Goal: Navigation & Orientation: Find specific page/section

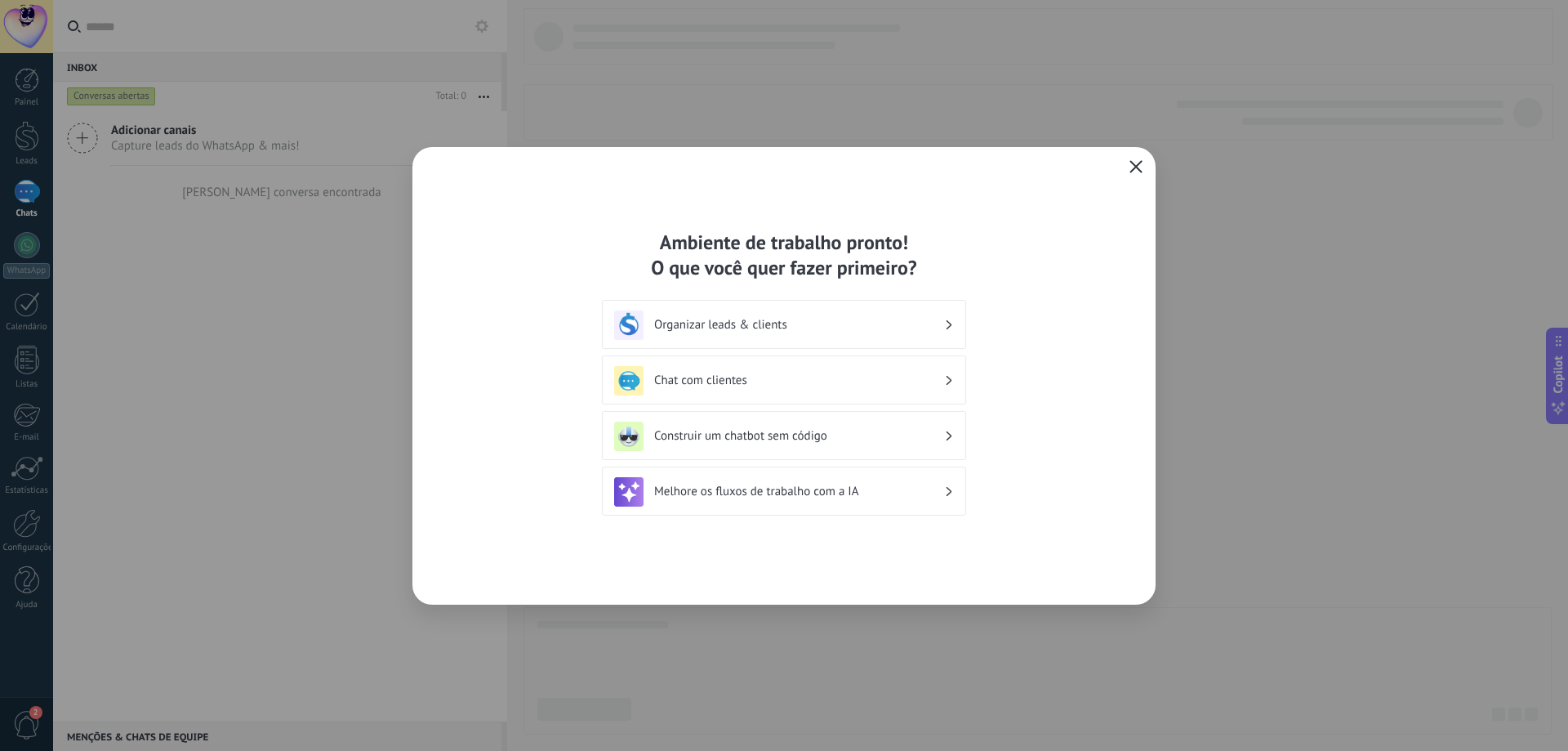
click at [1136, 168] on icon "button" at bounding box center [1136, 166] width 13 height 13
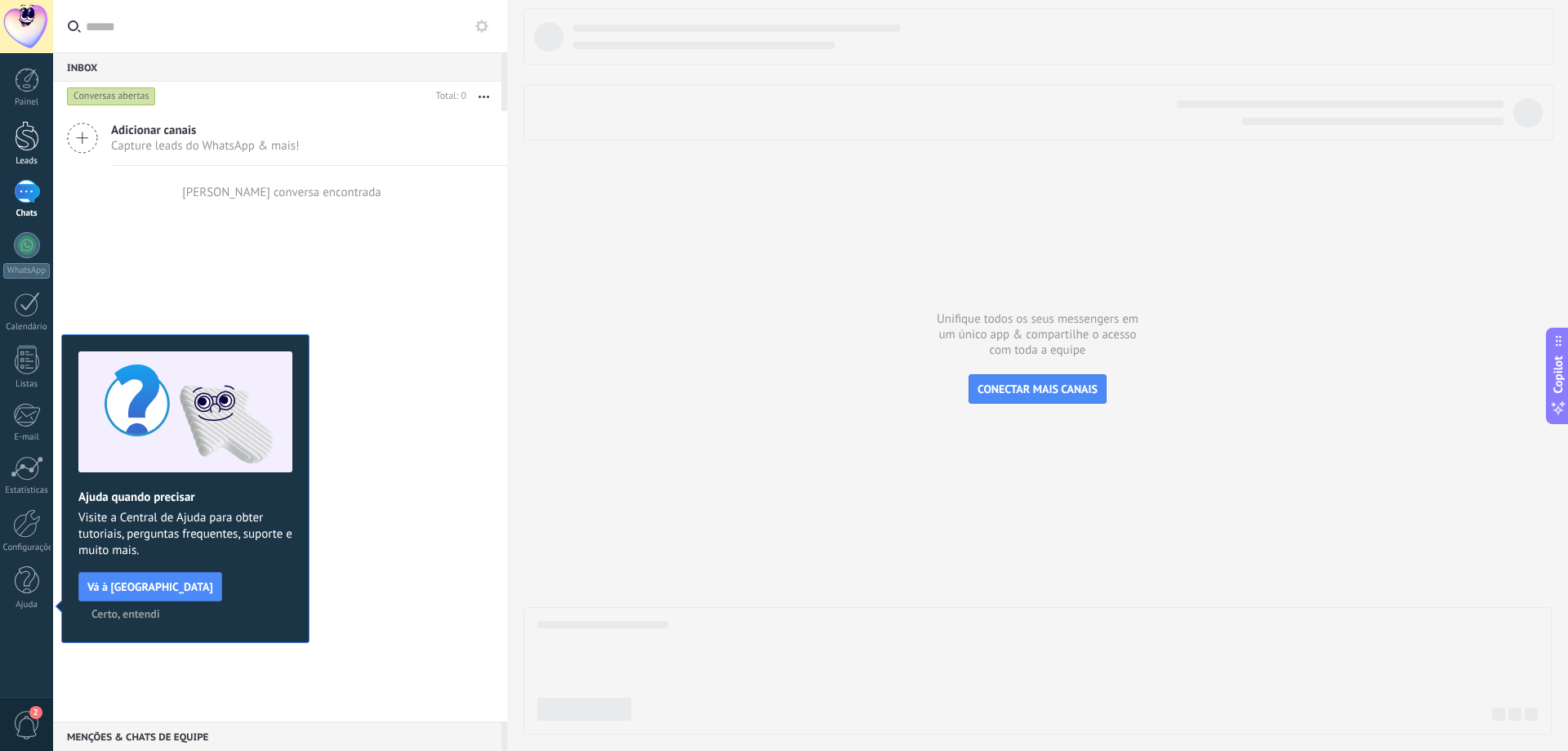
click at [25, 139] on div at bounding box center [27, 136] width 25 height 30
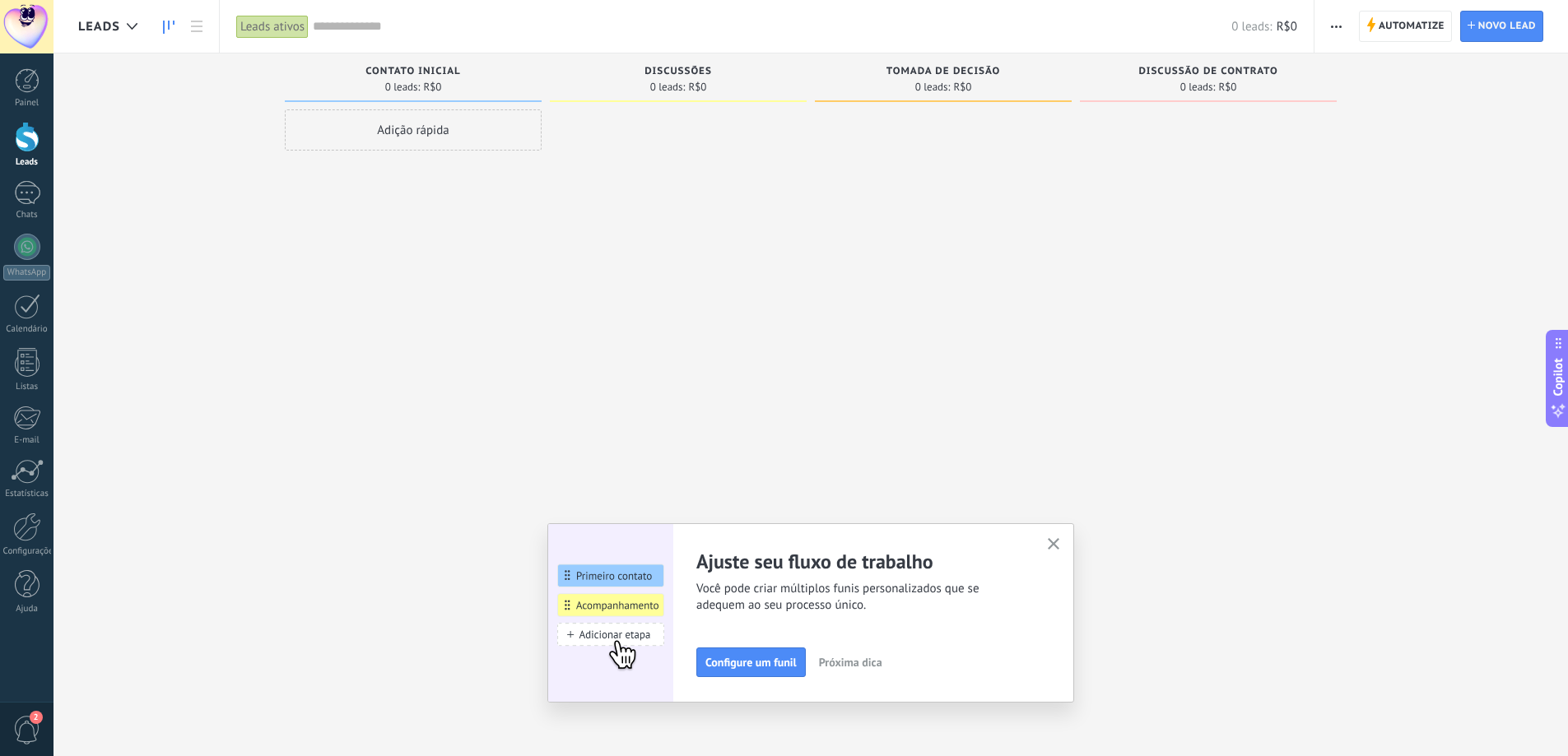
click at [1063, 551] on button "button" at bounding box center [1054, 545] width 20 height 22
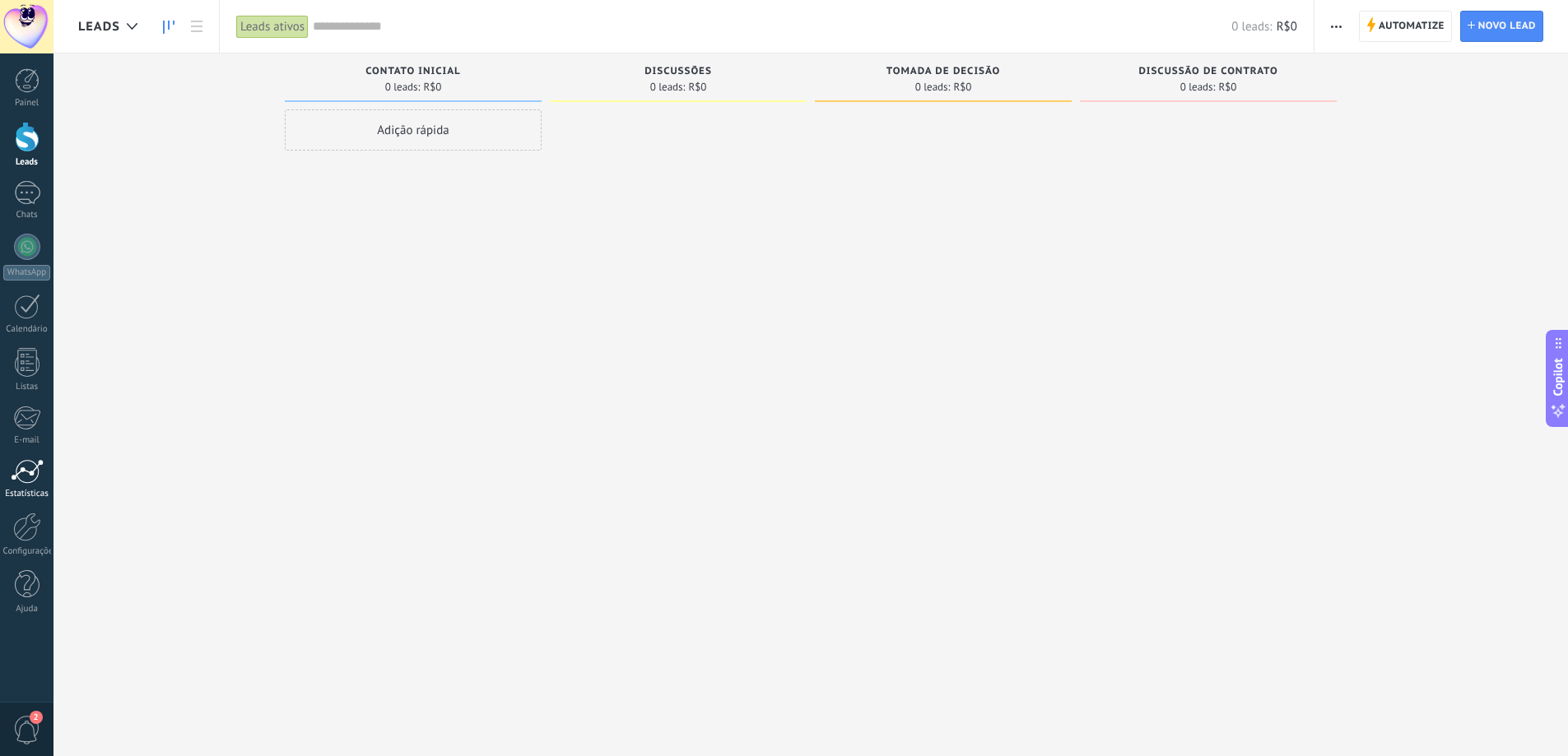
click at [40, 483] on div at bounding box center [28, 471] width 33 height 25
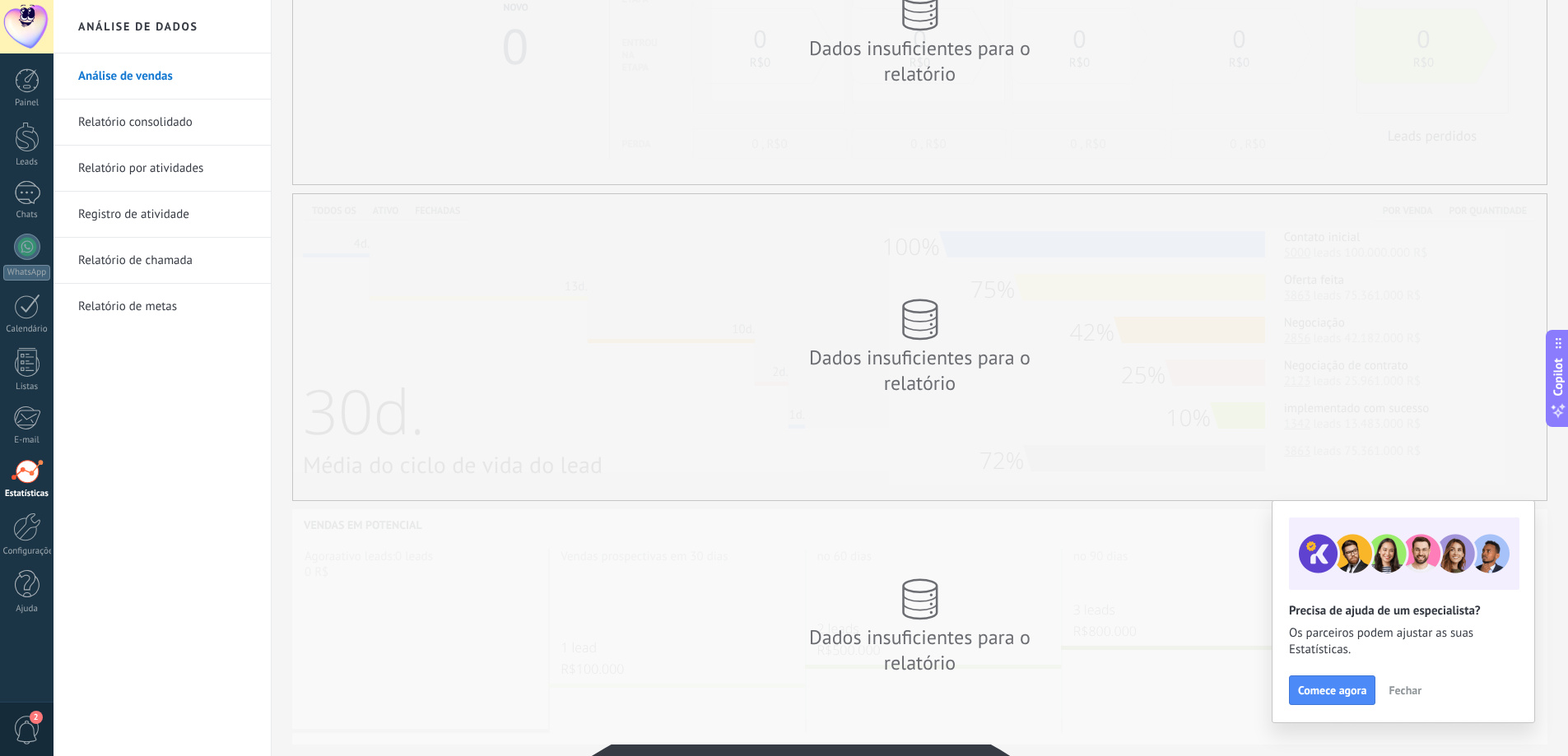
scroll to position [165, 0]
